Goal: Task Accomplishment & Management: Use online tool/utility

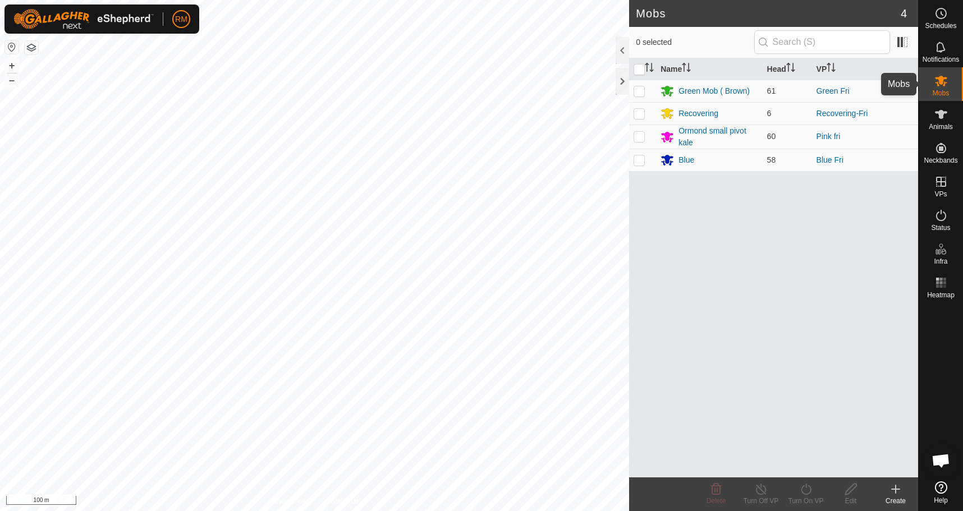
click at [943, 83] on icon at bounding box center [941, 81] width 12 height 11
click at [643, 157] on p-checkbox at bounding box center [639, 160] width 11 height 9
checkbox input "true"
click at [806, 491] on icon at bounding box center [806, 489] width 14 height 13
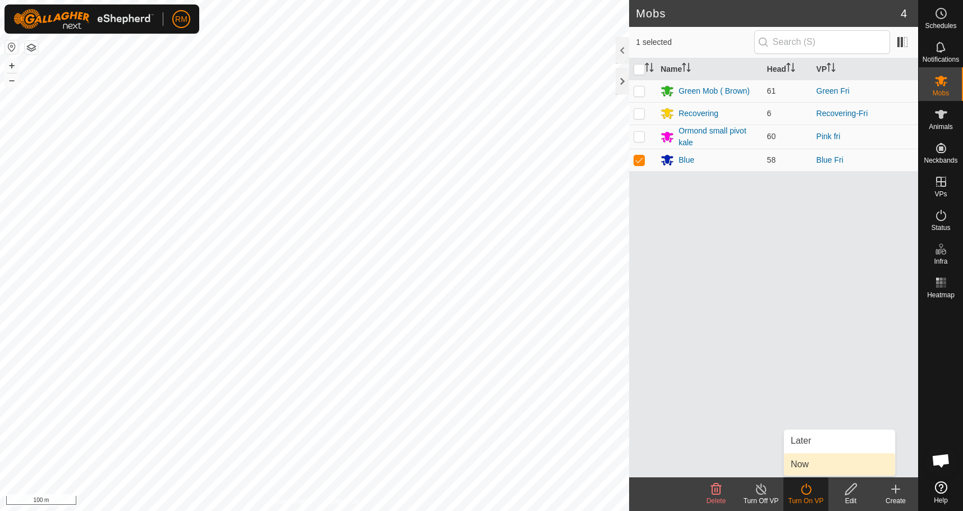
click at [814, 468] on link "Now" at bounding box center [839, 465] width 111 height 22
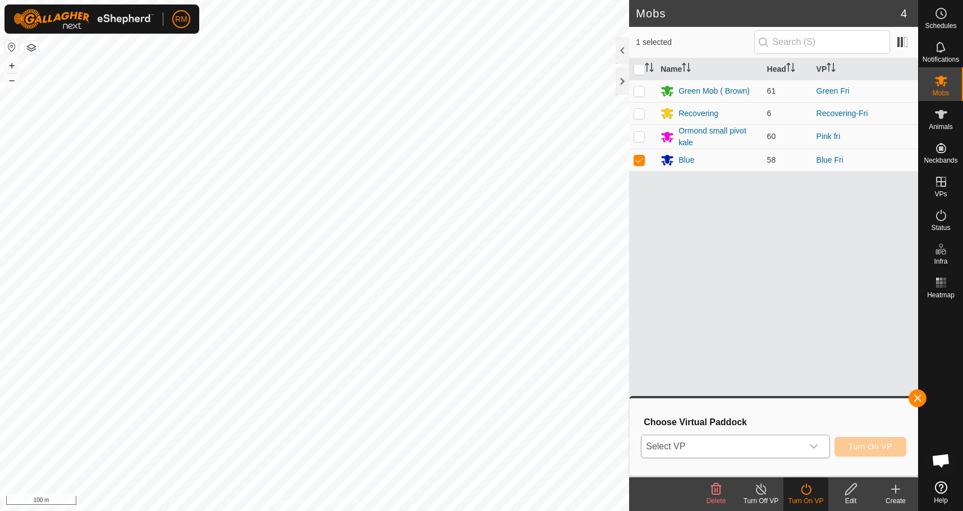
click at [818, 444] on icon "dropdown trigger" at bounding box center [814, 446] width 9 height 9
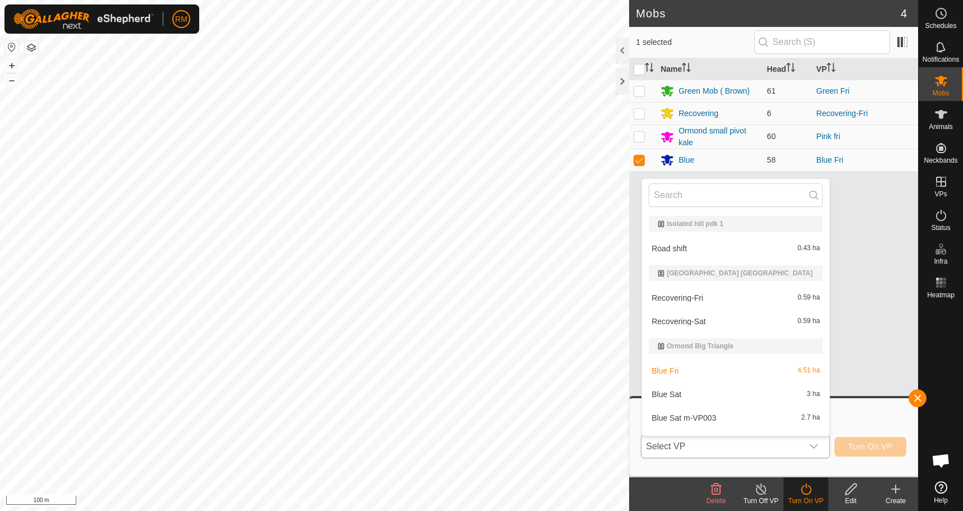
scroll to position [17, 0]
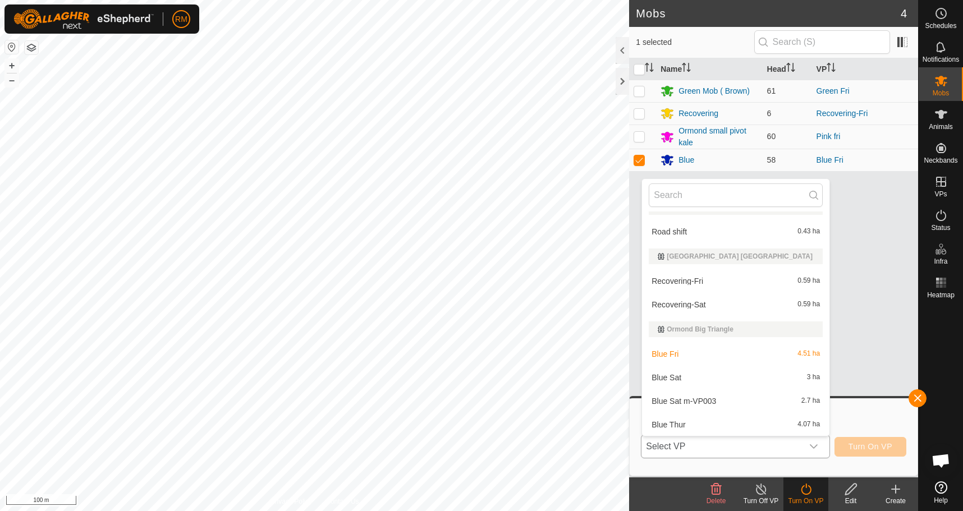
click at [689, 376] on li "Blue Sat 3 ha" at bounding box center [735, 378] width 187 height 22
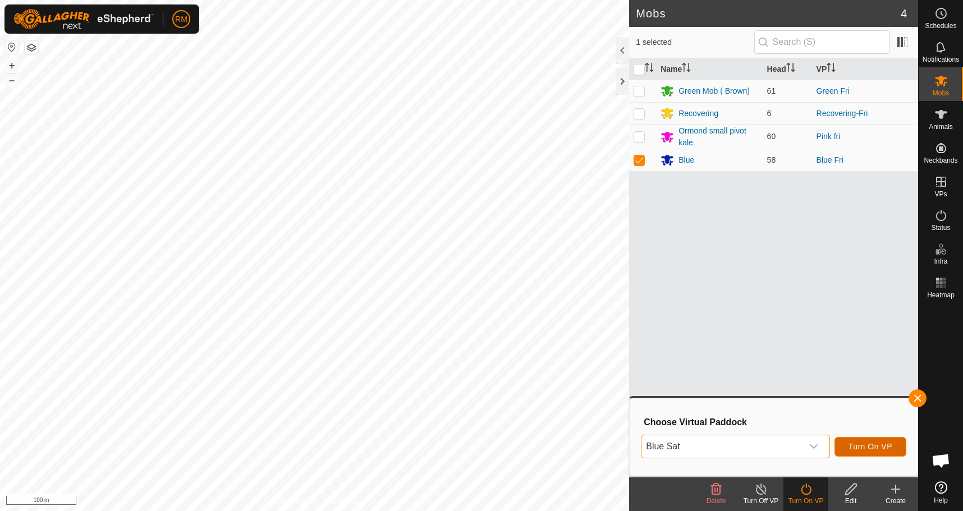
click at [848, 445] on button "Turn On VP" at bounding box center [871, 447] width 72 height 20
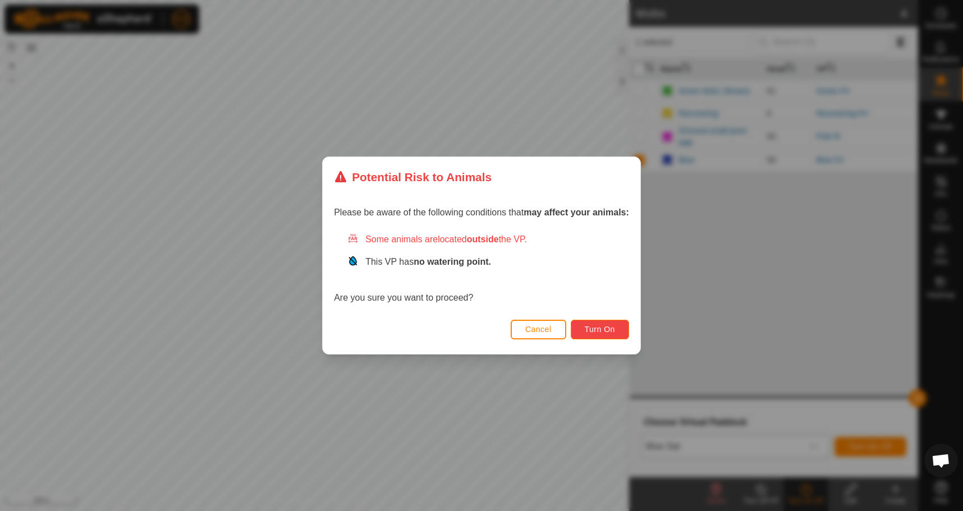
click at [603, 327] on span "Turn On" at bounding box center [600, 329] width 30 height 9
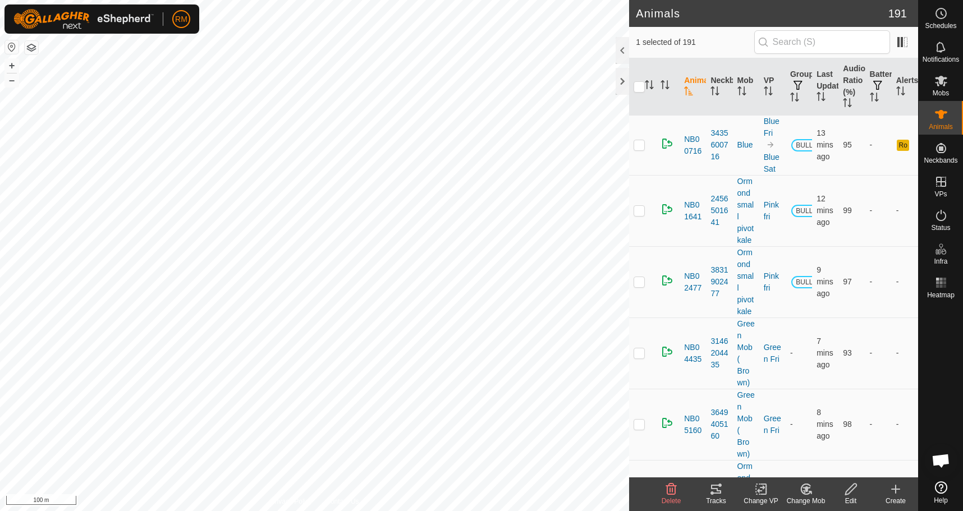
click at [712, 486] on icon at bounding box center [716, 489] width 10 height 9
